Goal: Information Seeking & Learning: Learn about a topic

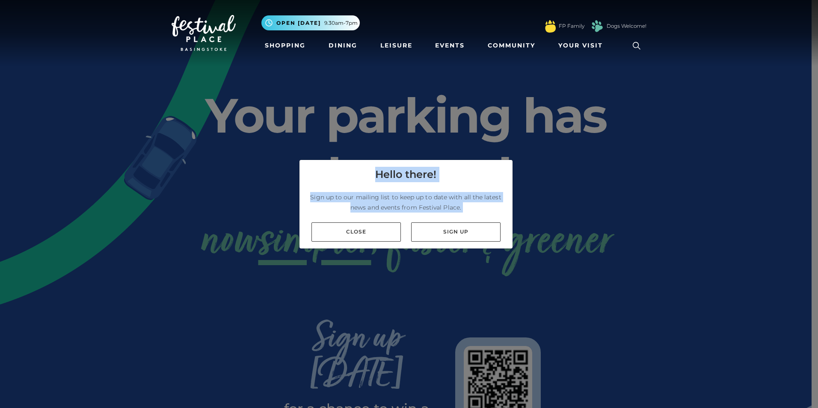
click at [352, 251] on div "Hello there! Sign up to our mailing list to keep up to date with all the latest…" at bounding box center [409, 204] width 818 height 408
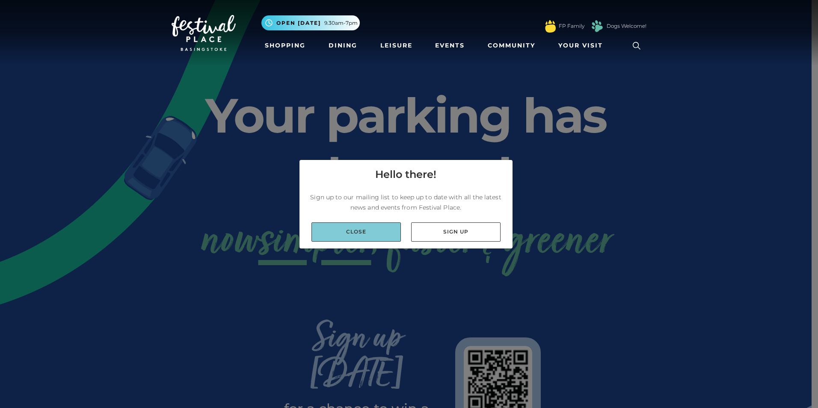
drag, startPoint x: 352, startPoint y: 251, endPoint x: 352, endPoint y: 237, distance: 14.1
click at [352, 238] on link "Close" at bounding box center [355, 231] width 89 height 19
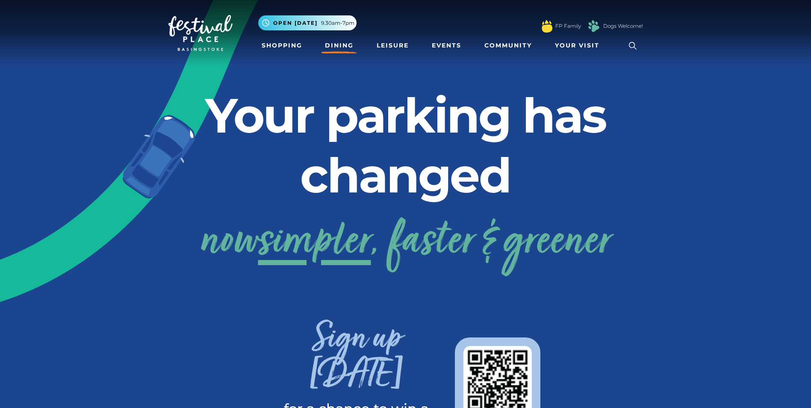
click at [337, 44] on link "Dining" at bounding box center [339, 46] width 35 height 16
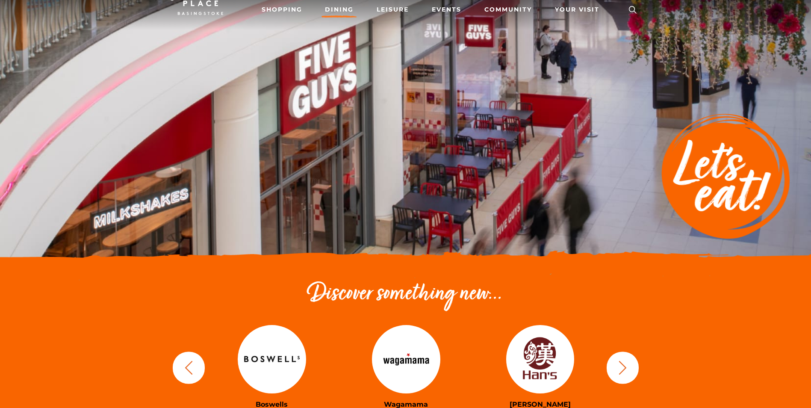
scroll to position [128, 0]
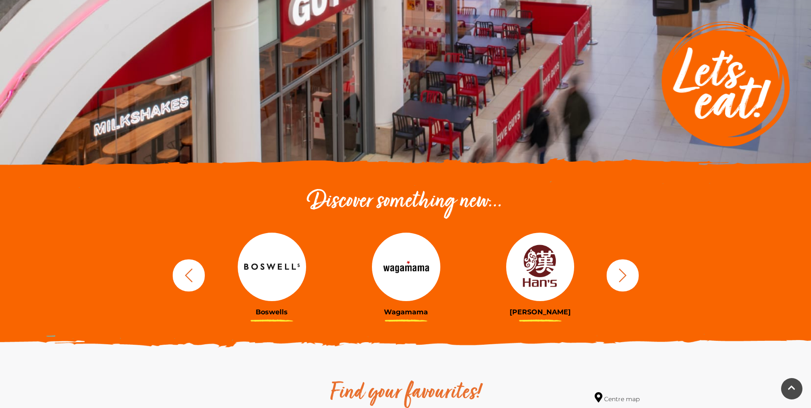
click at [529, 274] on img at bounding box center [540, 267] width 68 height 68
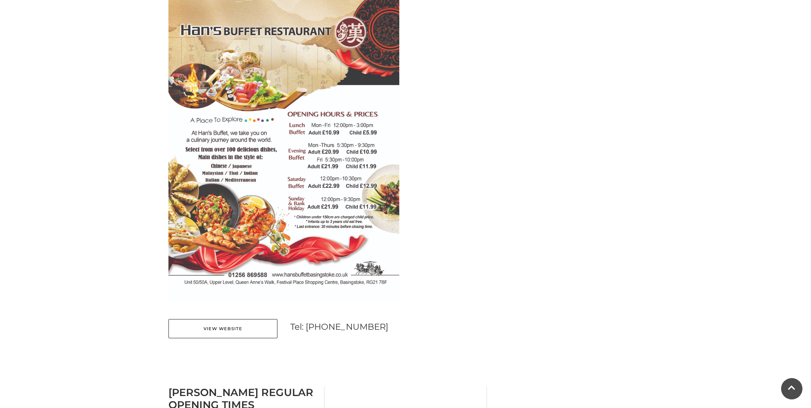
scroll to position [428, 0]
click at [225, 331] on link "View Website" at bounding box center [222, 328] width 109 height 19
click at [236, 327] on link "View Website" at bounding box center [222, 328] width 109 height 19
